Goal: Task Accomplishment & Management: Use online tool/utility

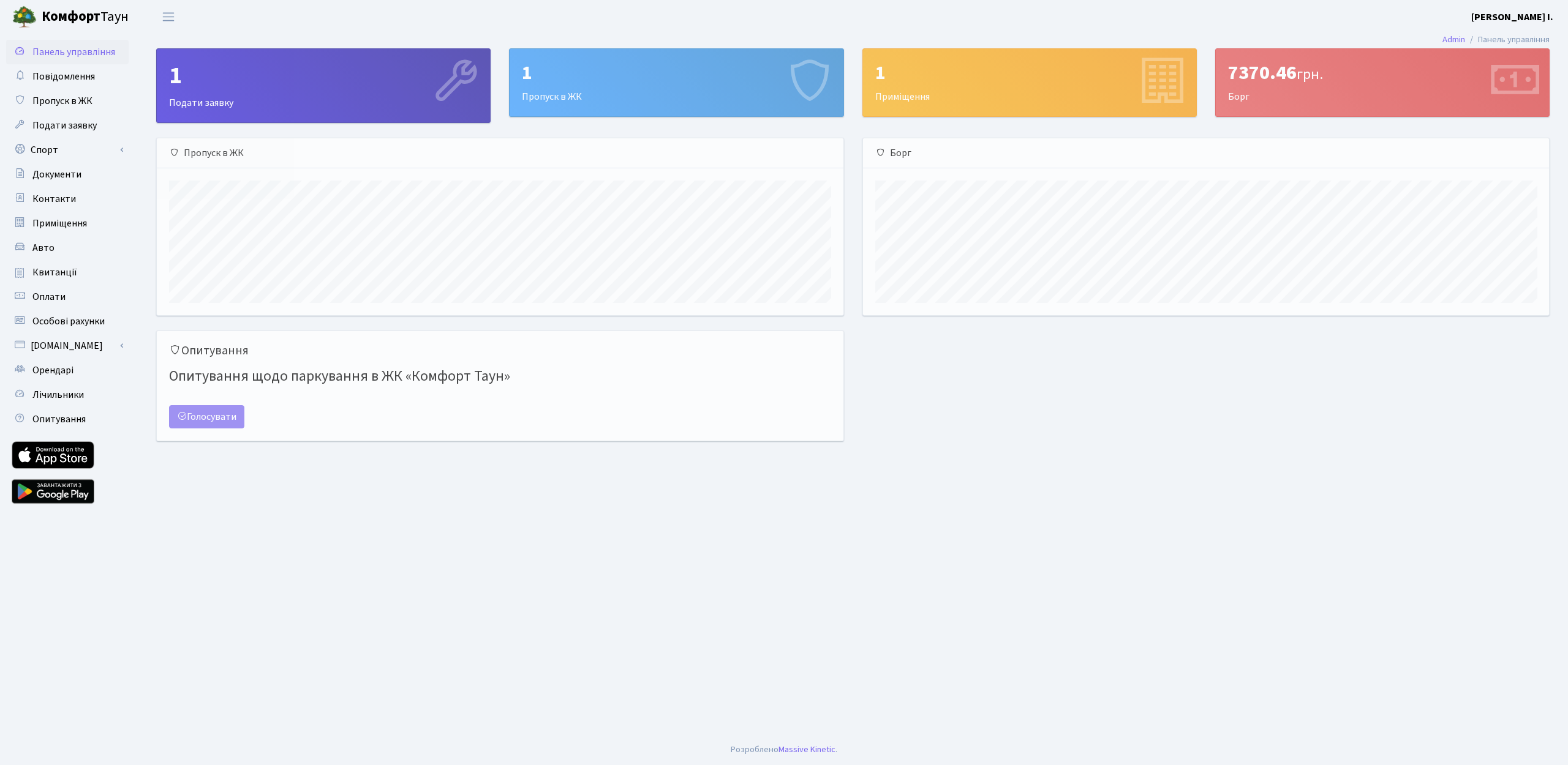
scroll to position [177, 686]
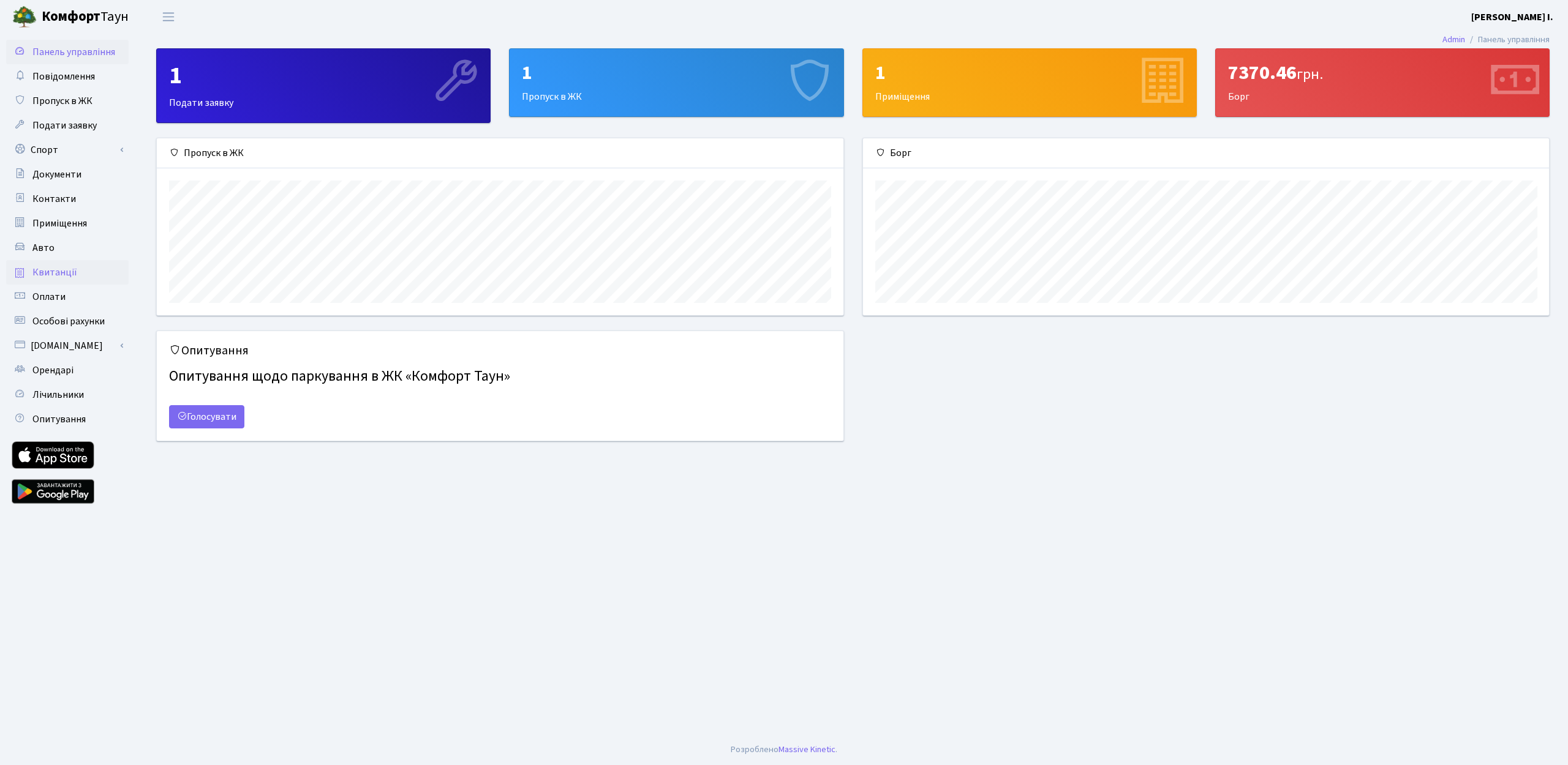
click at [59, 265] on link "Квитанції" at bounding box center [67, 272] width 122 height 24
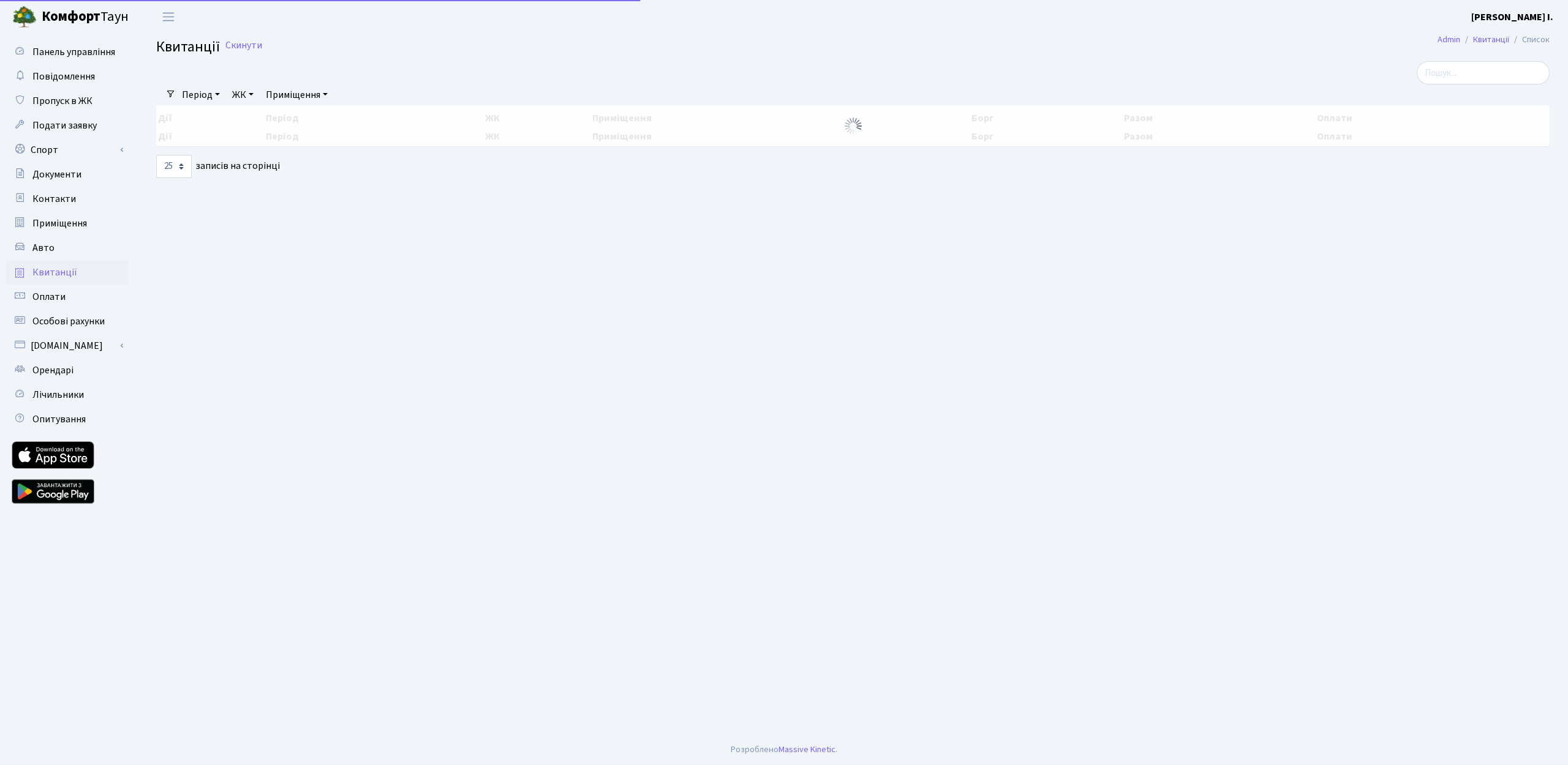
select select "25"
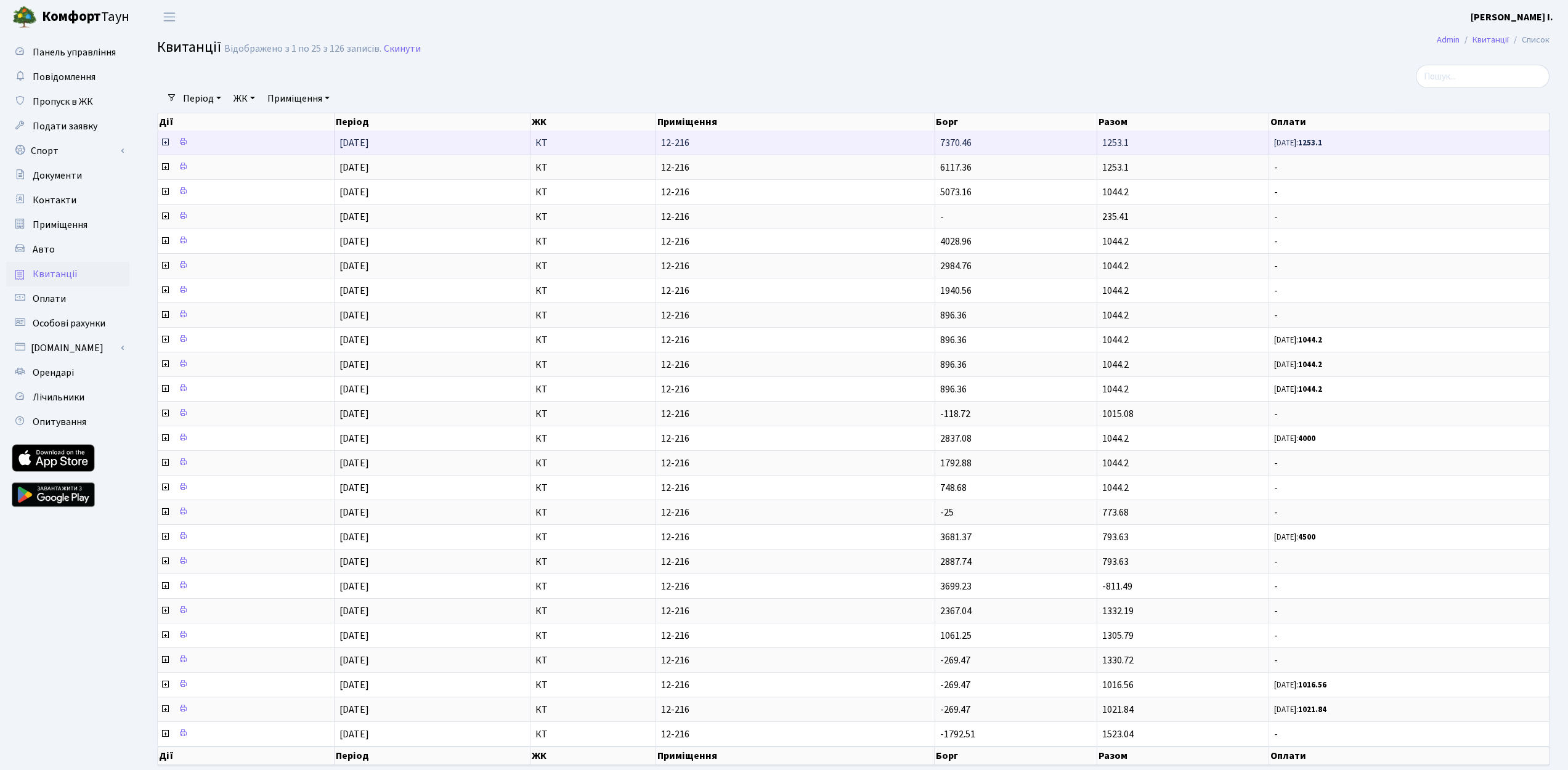
click at [1147, 144] on td "1253.1" at bounding box center [1183, 142] width 172 height 24
click at [166, 141] on icon at bounding box center [165, 142] width 10 height 10
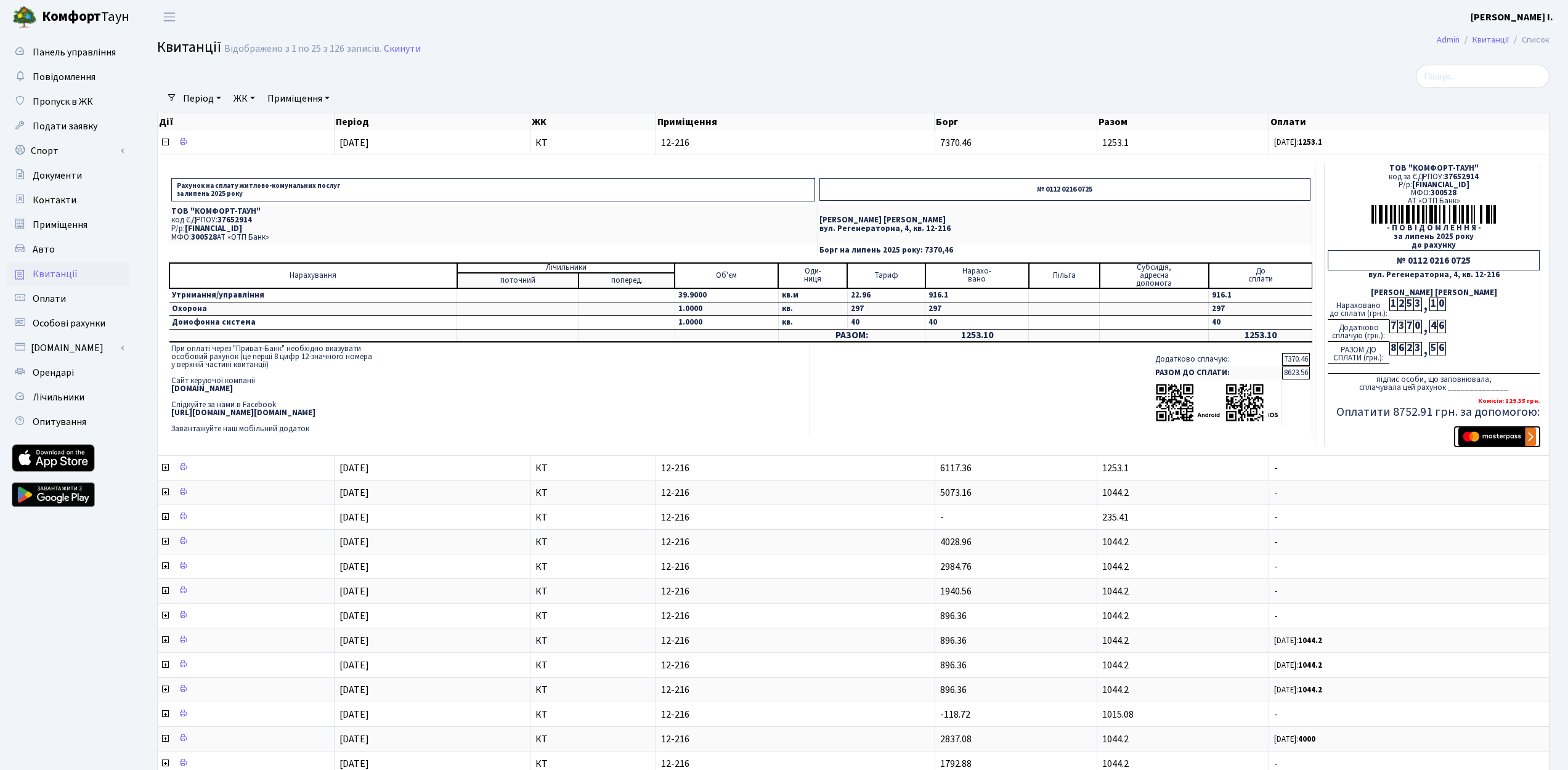
click at [1495, 431] on img "submit" at bounding box center [1497, 437] width 77 height 18
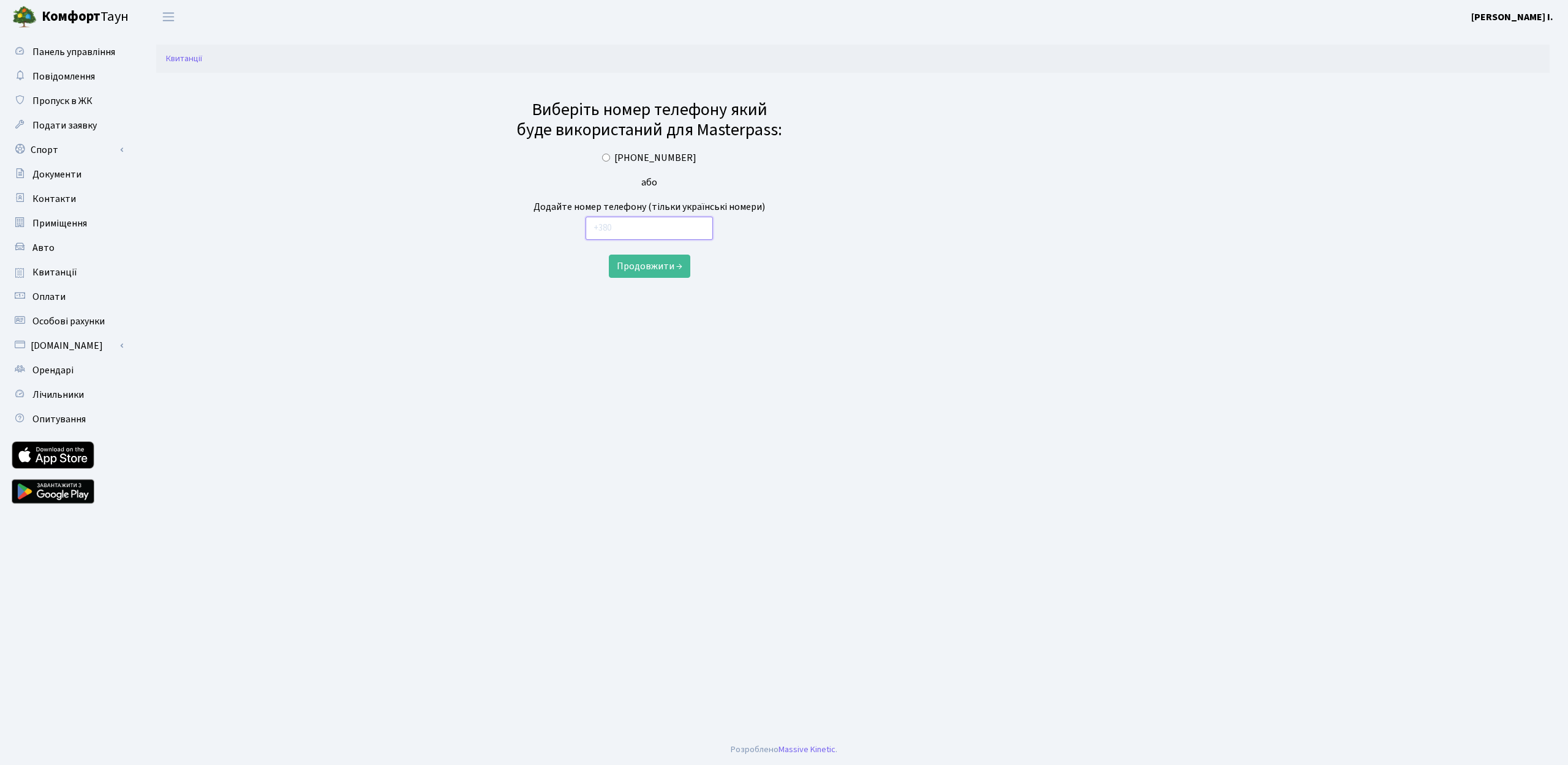
click at [650, 229] on input "text" at bounding box center [649, 228] width 127 height 23
click at [896, 231] on div "Виберіть номер телефону який буде використаний для Masterpass: [PHONE_NUMBER] а…" at bounding box center [853, 178] width 698 height 199
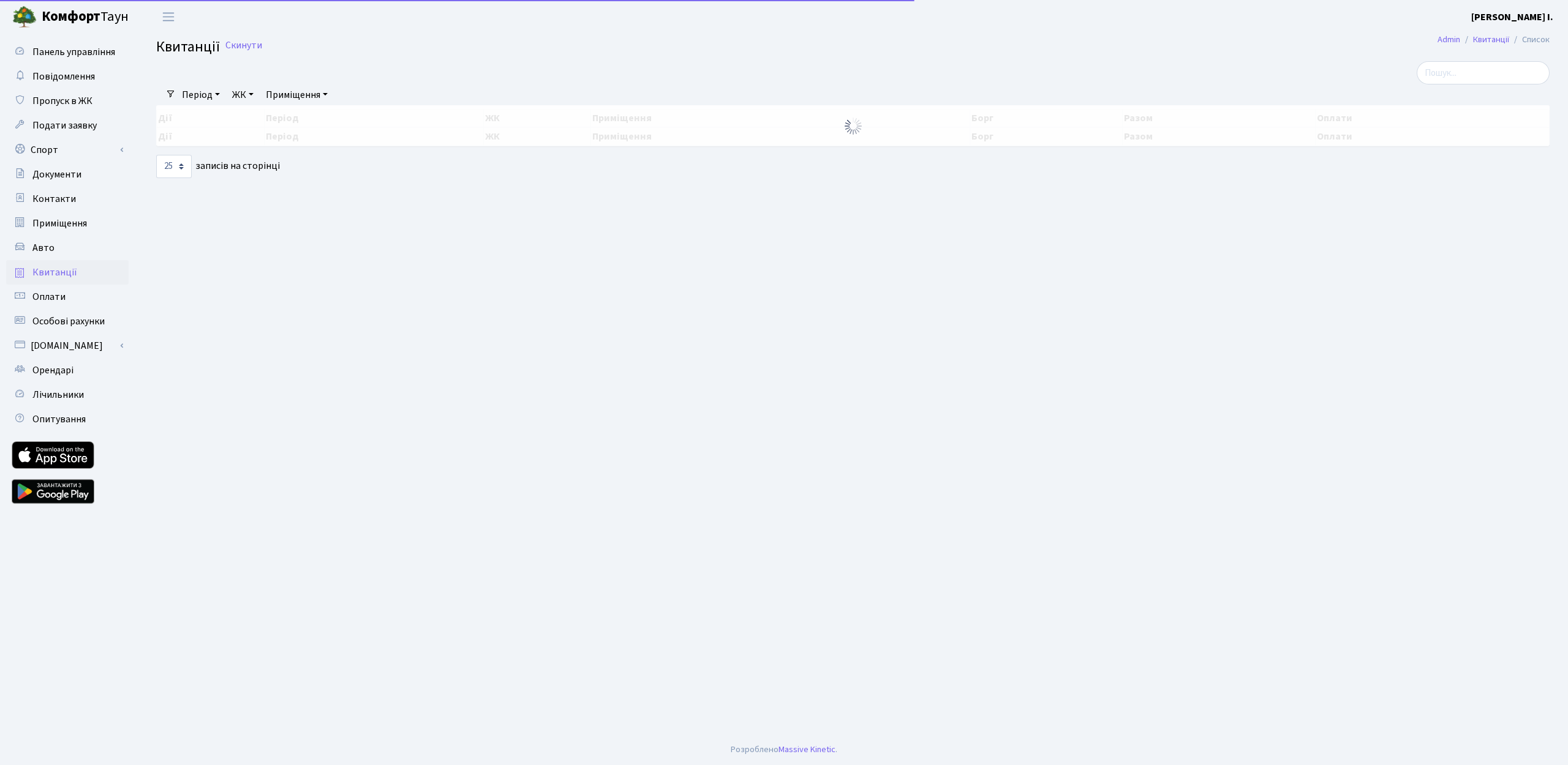
select select "25"
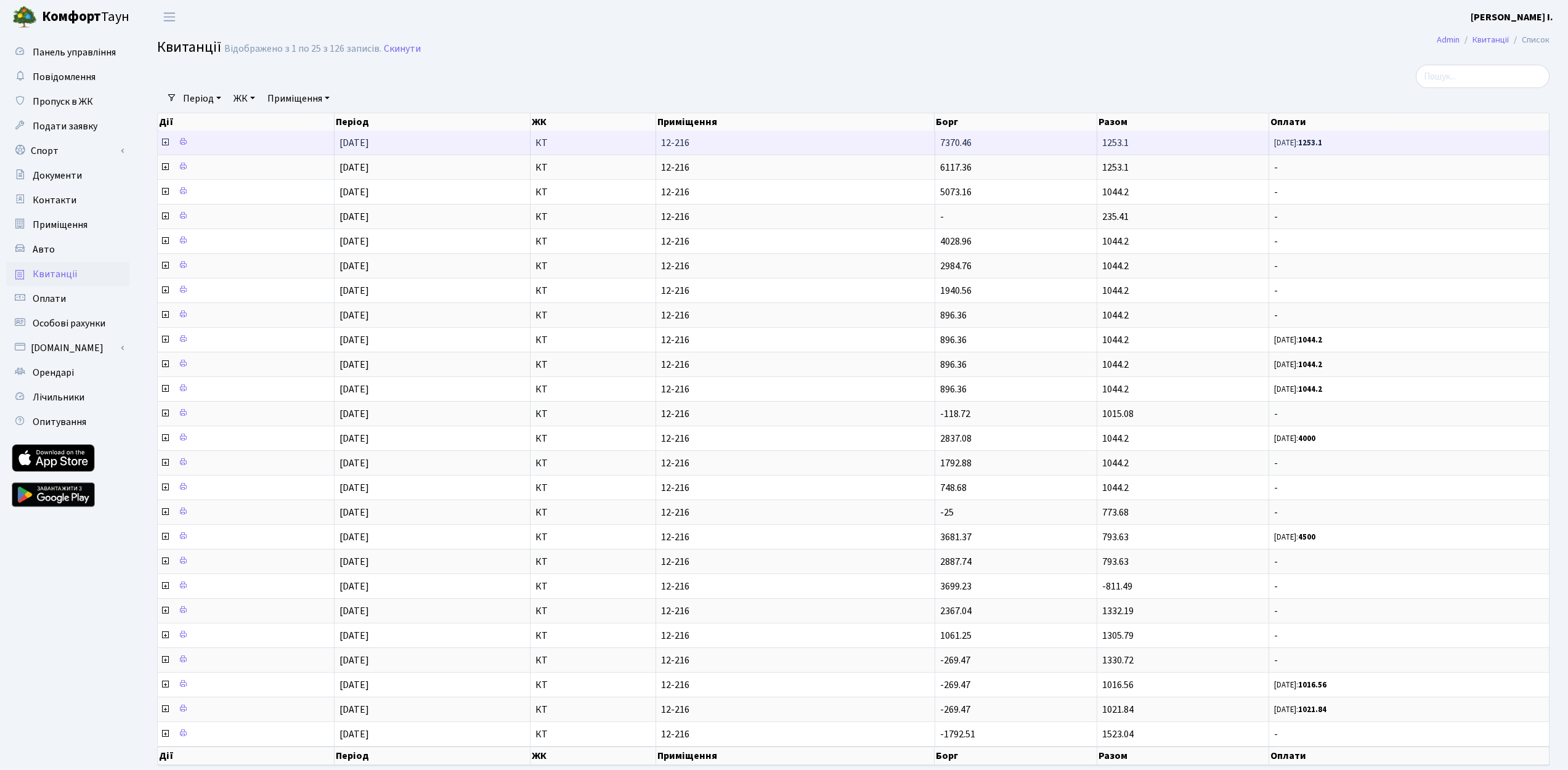
click at [166, 143] on icon at bounding box center [165, 142] width 10 height 10
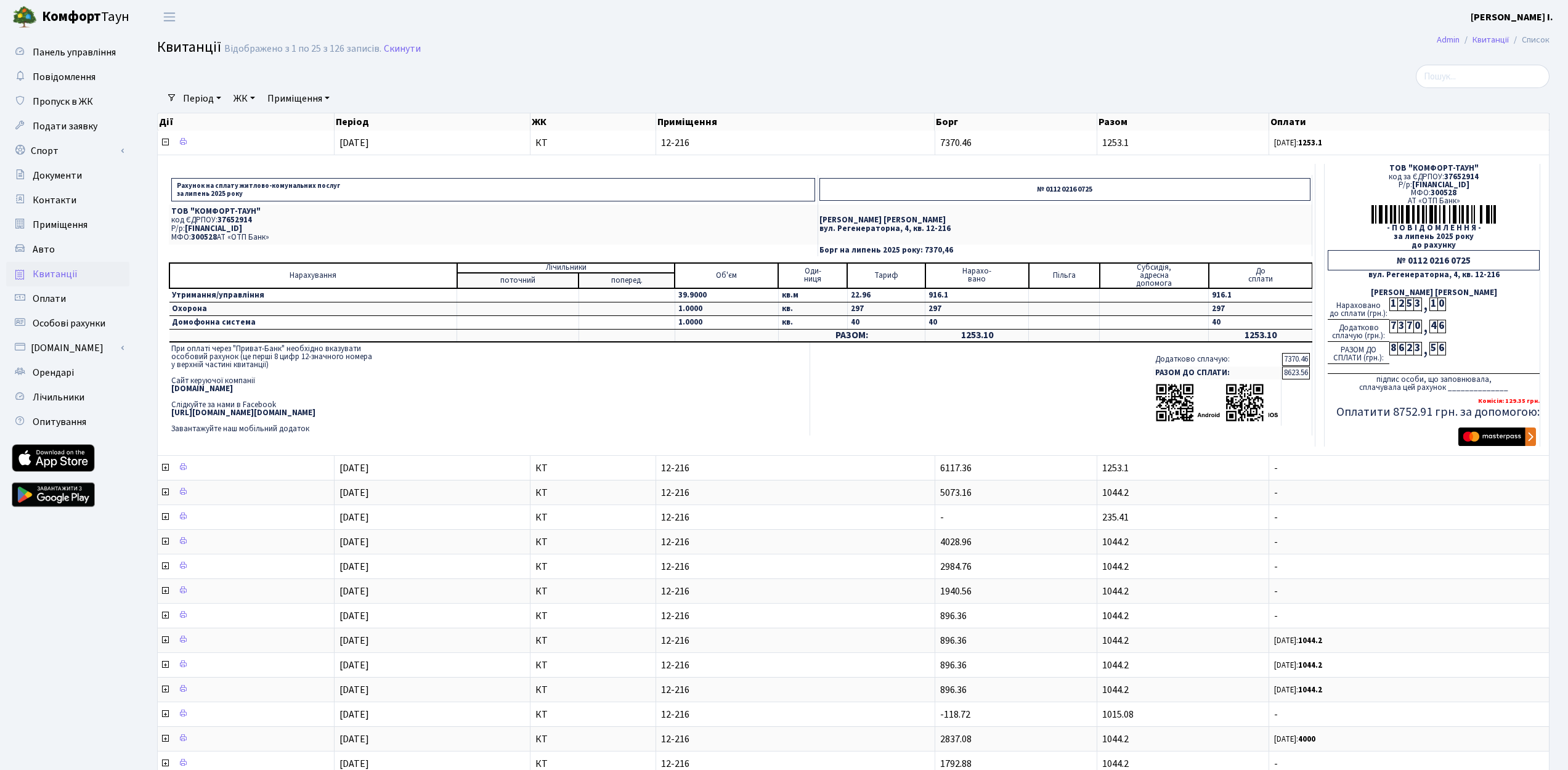
click at [1473, 174] on span "37652914" at bounding box center [1461, 177] width 35 height 11
copy span "37652914"
click at [1076, 197] on p "№ 0112 0216 0725" at bounding box center [1064, 189] width 491 height 23
click at [1076, 196] on p "№ 0112 0216 0725" at bounding box center [1064, 189] width 491 height 23
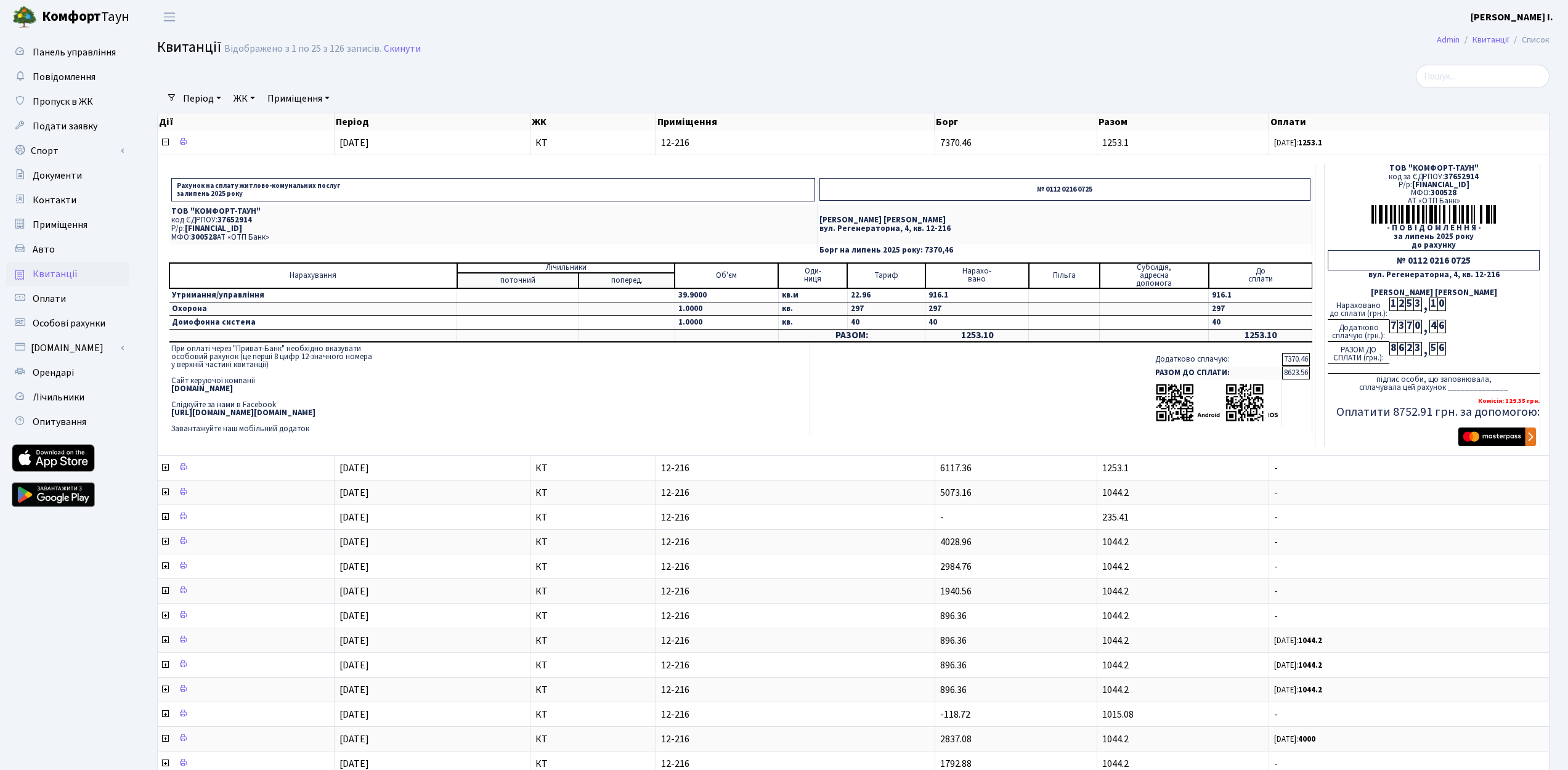
click at [1070, 192] on p "№ 0112 0216 0725" at bounding box center [1064, 189] width 491 height 23
click at [1068, 191] on p "№ 0112 0216 0725" at bounding box center [1064, 189] width 491 height 23
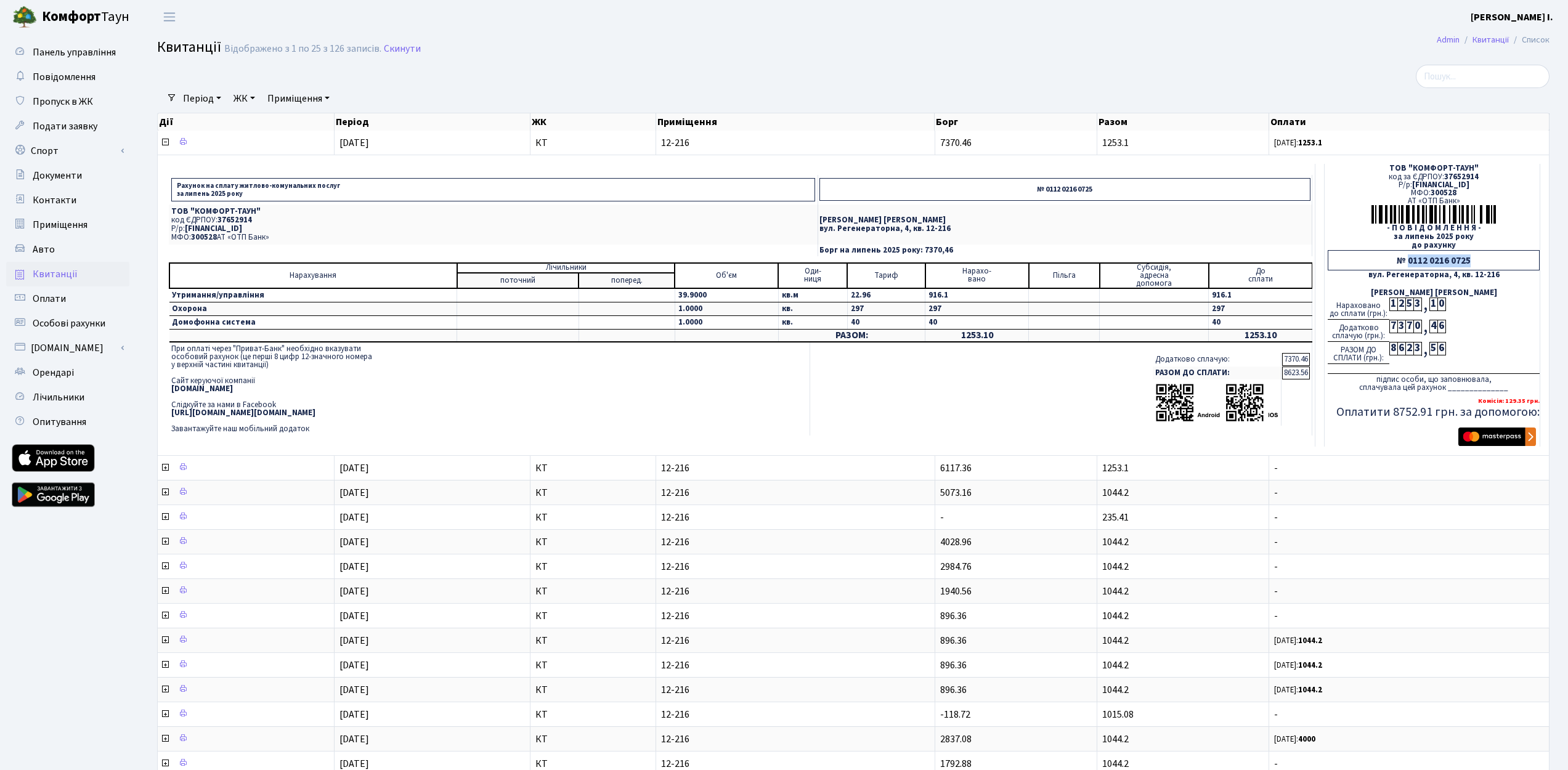
drag, startPoint x: 1475, startPoint y: 259, endPoint x: 1408, endPoint y: 260, distance: 67.0
click at [1408, 260] on div "№ 0112 0216 0725" at bounding box center [1434, 261] width 212 height 21
copy div "0112 0216 0725"
click at [1469, 180] on span "[FINANCIAL_ID]" at bounding box center [1441, 185] width 57 height 11
click at [1467, 177] on span "37652914" at bounding box center [1461, 177] width 35 height 11
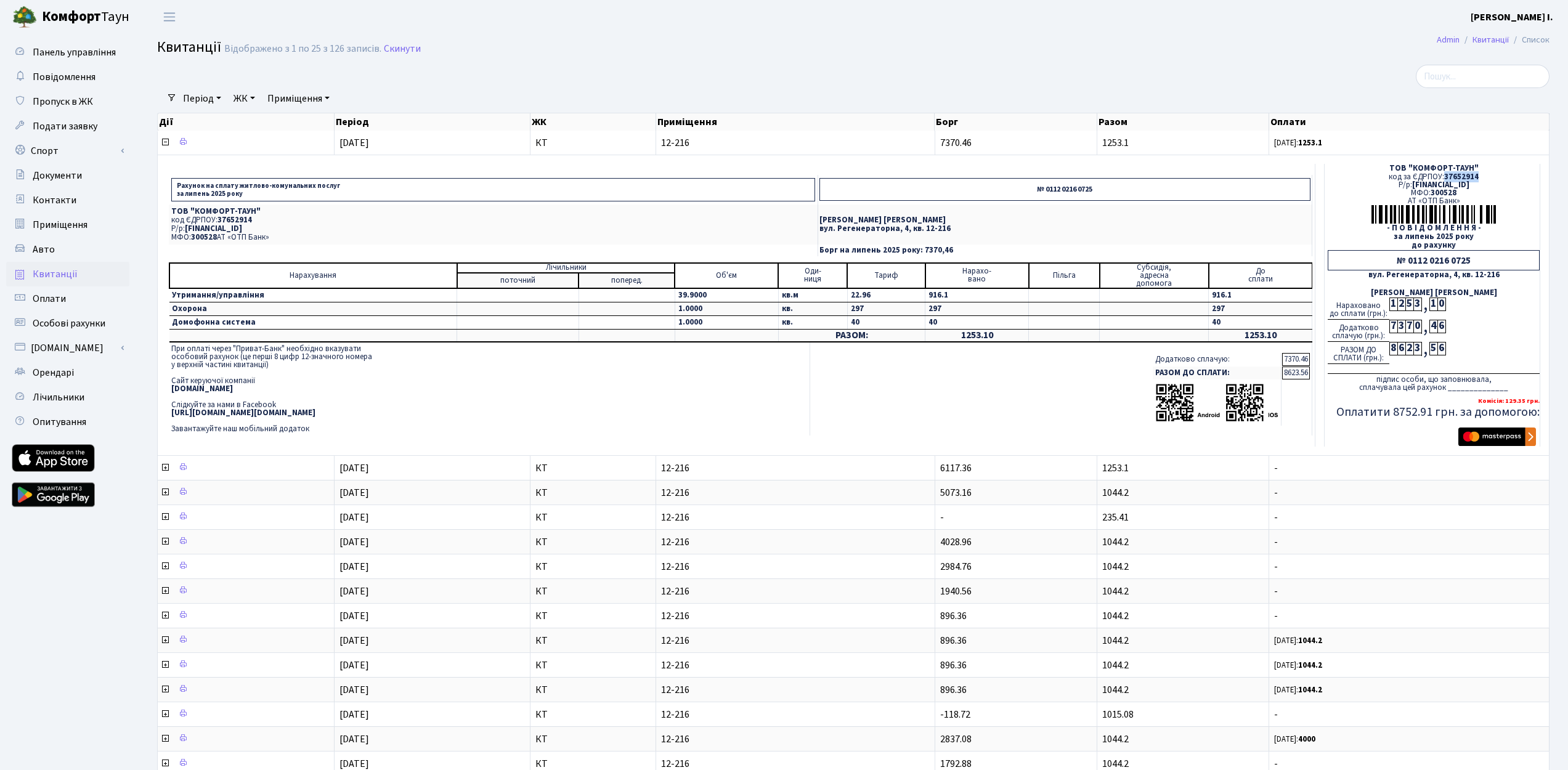
click at [1467, 177] on span "37652914" at bounding box center [1461, 177] width 35 height 11
copy span "37652914"
